Goal: Complete application form

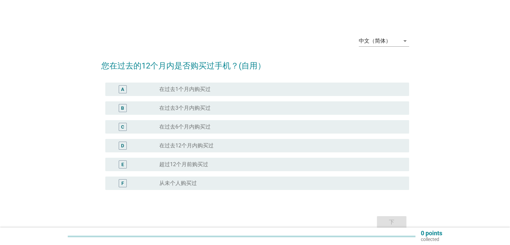
click at [183, 129] on label "在过去6个月内购买过" at bounding box center [184, 126] width 51 height 7
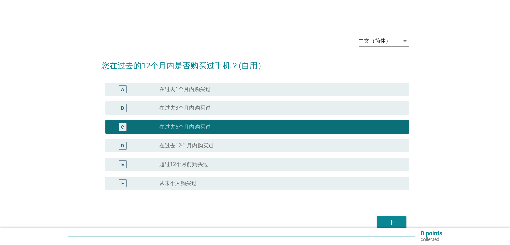
scroll to position [33, 0]
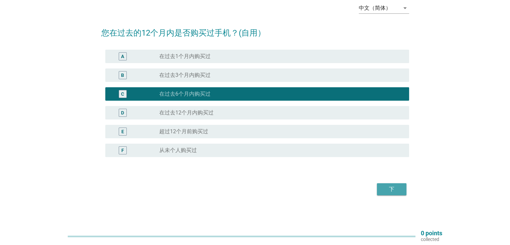
click at [389, 190] on div "下" at bounding box center [391, 189] width 19 height 8
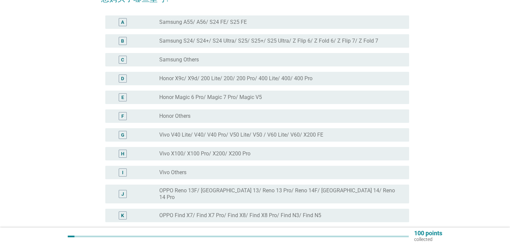
scroll to position [34, 0]
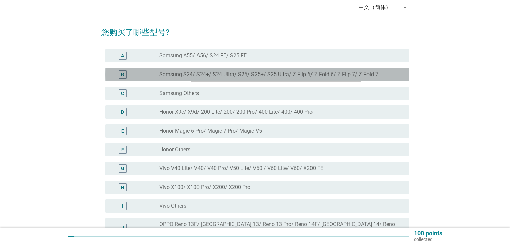
click at [282, 74] on label "Samsung S24/ S24+/ S24 Ultra/ S25/ S25+/ S25 Ultra/ Z Flip 6/ Z Fold 6/ Z Flip …" at bounding box center [268, 74] width 219 height 7
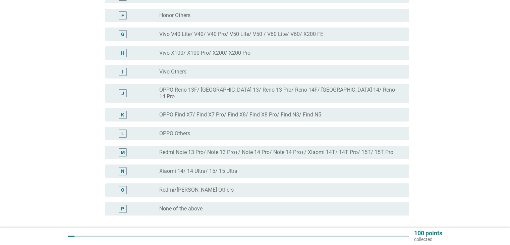
scroll to position [201, 0]
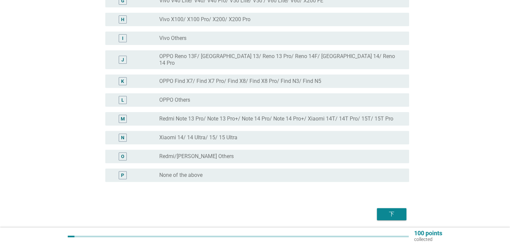
click at [392, 210] on div "下" at bounding box center [391, 214] width 19 height 8
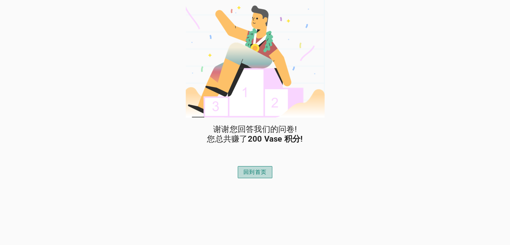
click at [259, 172] on div "回到首页" at bounding box center [255, 172] width 23 height 8
